Goal: Information Seeking & Learning: Learn about a topic

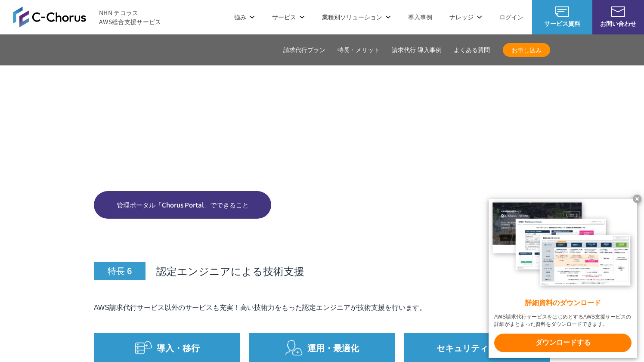
scroll to position [3912, 0]
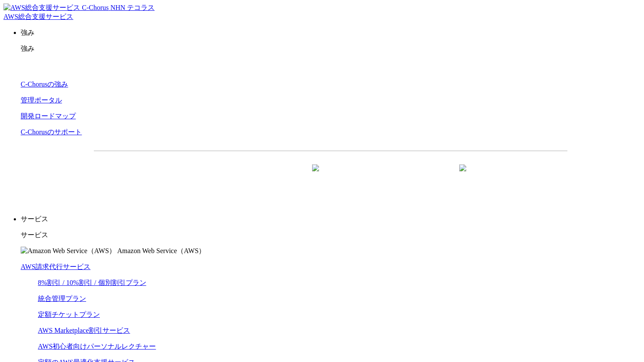
click at [90, 263] on link "AWS請求代行サービス" at bounding box center [56, 266] width 70 height 7
click at [140, 279] on link "8%割引 / 10%割引 / 個別割引プラン" at bounding box center [92, 282] width 108 height 7
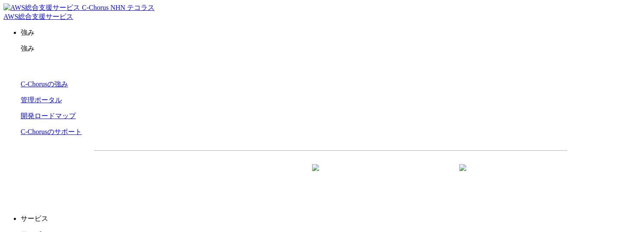
scroll to position [101, 0]
